Goal: Information Seeking & Learning: Understand process/instructions

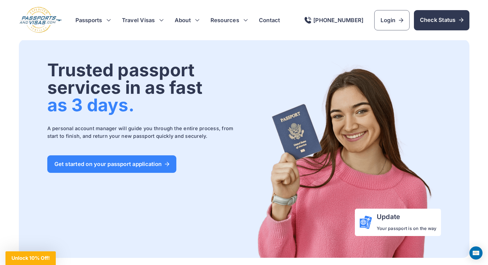
drag, startPoint x: 51, startPoint y: 71, endPoint x: 193, endPoint y: 70, distance: 141.5
click at [193, 70] on h1 "Trusted passport services in as fast as 3 days." at bounding box center [145, 87] width 196 height 52
copy h1 "Trusted passport"
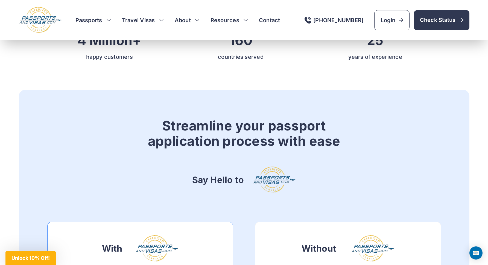
scroll to position [300, 0]
drag, startPoint x: 167, startPoint y: 127, endPoint x: 331, endPoint y: 129, distance: 164.5
click at [311, 131] on h2 "Streamline your passport application process with ease" at bounding box center [244, 133] width 192 height 31
click at [333, 128] on h2 "Streamline your passport application process with ease" at bounding box center [244, 133] width 192 height 31
drag, startPoint x: 283, startPoint y: 127, endPoint x: 158, endPoint y: 126, distance: 125.7
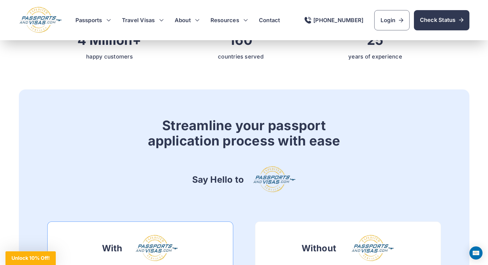
click at [158, 126] on h2 "Streamline your passport application process with ease" at bounding box center [244, 133] width 192 height 31
copy h2 "Streamline your passport"
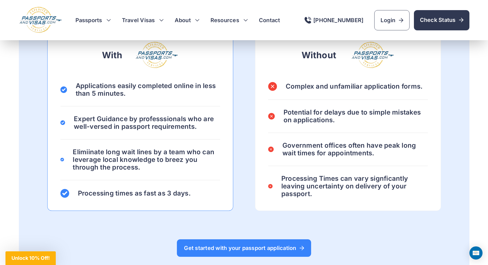
scroll to position [492, 0]
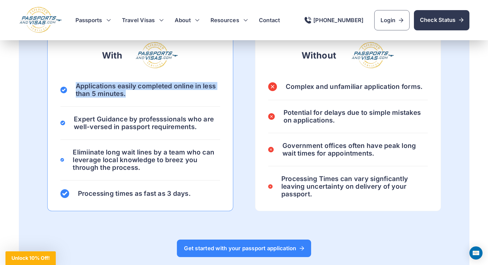
drag, startPoint x: 76, startPoint y: 85, endPoint x: 137, endPoint y: 95, distance: 62.3
click at [137, 95] on h4 "Applications easily completed online in less than 5 minutes." at bounding box center [148, 89] width 144 height 15
copy h4 "Applications easily completed online in less than 5 minutes."
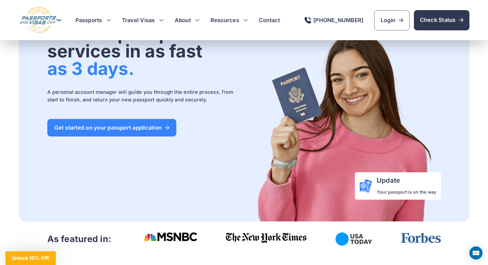
scroll to position [37, 0]
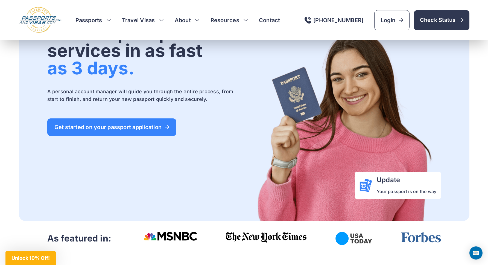
drag, startPoint x: 398, startPoint y: 191, endPoint x: 356, endPoint y: 183, distance: 43.1
click at [356, 183] on div "Update Your passport is on the way" at bounding box center [398, 185] width 86 height 27
click at [340, 183] on img at bounding box center [343, 122] width 196 height 196
click at [395, 188] on p "Your passport is on the way" at bounding box center [406, 191] width 60 height 7
click at [426, 189] on p "Your passport is on the way" at bounding box center [406, 191] width 60 height 7
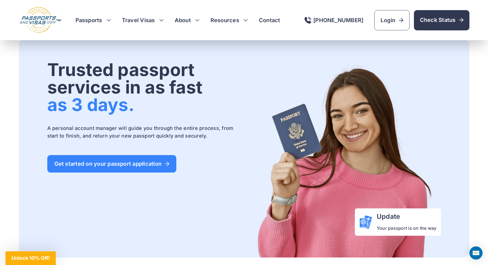
scroll to position [0, 0]
